Goal: Task Accomplishment & Management: Manage account settings

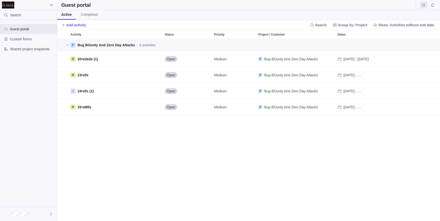
scroll to position [182, 383]
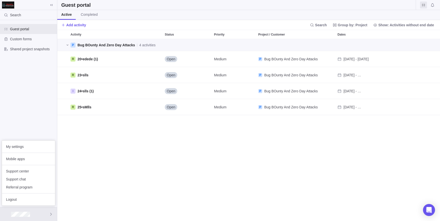
click at [0, 75] on body "Search Guest portal Custom forms Shared project snapshots Guest portal Active C…" at bounding box center [220, 110] width 440 height 221
click at [11, 6] on img at bounding box center [8, 5] width 12 height 7
click at [29, 221] on div at bounding box center [28, 214] width 57 height 14
click at [18, 148] on span "My settings" at bounding box center [28, 146] width 45 height 5
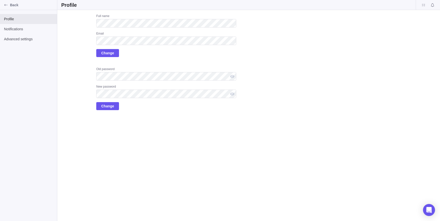
click at [150, 37] on div "Email" at bounding box center [166, 34] width 140 height 5
click at [62, 75] on div "Upload Full name Email Change Old password New password Change" at bounding box center [148, 62] width 175 height 96
click at [105, 49] on div "Full name Email Change" at bounding box center [166, 35] width 140 height 43
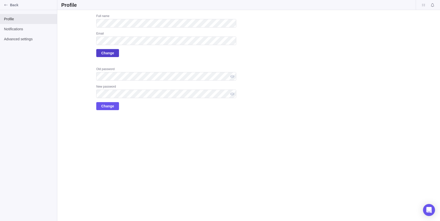
click at [110, 52] on span "Change" at bounding box center [107, 53] width 13 height 6
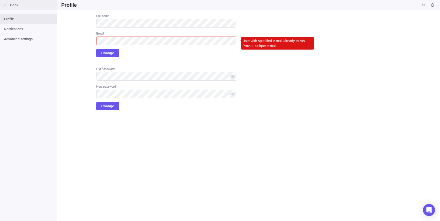
click at [5, 7] on icon "Back" at bounding box center [6, 5] width 4 height 4
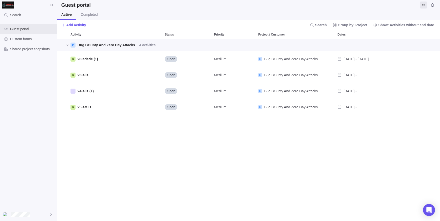
scroll to position [182, 383]
click at [127, 93] on div "I 24 • slls (1)" at bounding box center [116, 91] width 94 height 16
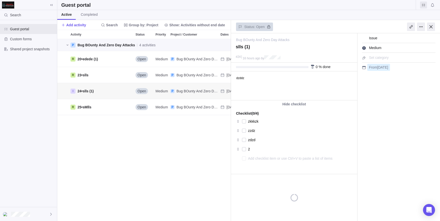
click at [256, 90] on html "dzddz" at bounding box center [293, 86] width 125 height 29
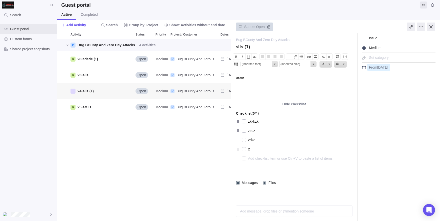
click at [383, 38] on link "Issue" at bounding box center [377, 38] width 18 height 7
click at [376, 38] on span "Issue" at bounding box center [373, 38] width 11 height 7
click at [418, 27] on div at bounding box center [421, 27] width 8 height 9
click at [201, 146] on div "P Bug BOunty And Zero Day Attacks 4 activities R 20 • edede (1) Open Medium P B…" at bounding box center [144, 130] width 174 height 182
click at [102, 95] on div "I 24 • slls (1)" at bounding box center [101, 91] width 65 height 16
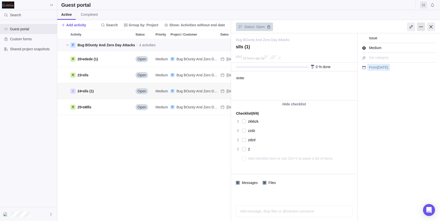
click at [422, 29] on div at bounding box center [421, 27] width 8 height 9
click at [434, 26] on div at bounding box center [431, 27] width 8 height 9
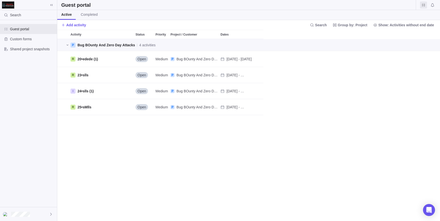
scroll to position [182, 383]
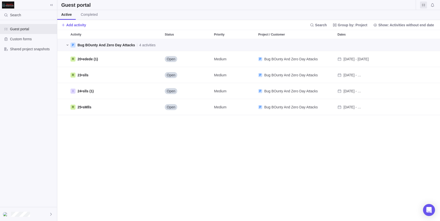
click at [65, 43] on span "grid" at bounding box center [68, 45] width 6 height 7
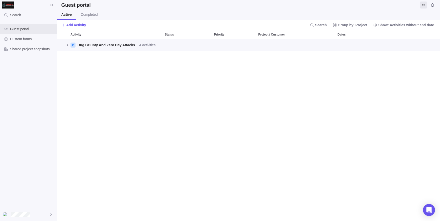
click at [64, 37] on div at bounding box center [62, 34] width 11 height 9
click at [75, 32] on span "Activity" at bounding box center [76, 34] width 11 height 5
click at [36, 56] on div "Guest portal Custom forms Shared project snapshots" at bounding box center [28, 39] width 57 height 38
drag, startPoint x: 30, startPoint y: 55, endPoint x: 20, endPoint y: 51, distance: 11.4
click at [20, 51] on div "Guest portal Custom forms Shared project snapshots" at bounding box center [28, 39] width 57 height 38
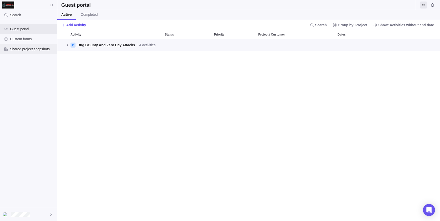
click at [20, 51] on span "Shared project snapshots" at bounding box center [32, 49] width 45 height 5
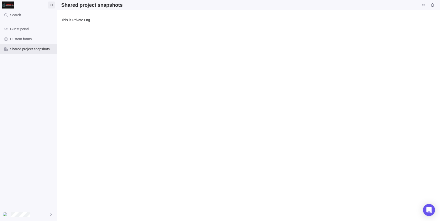
click at [53, 8] on span at bounding box center [51, 5] width 7 height 7
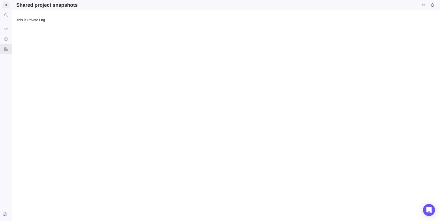
click at [6, 5] on icon at bounding box center [6, 5] width 4 height 4
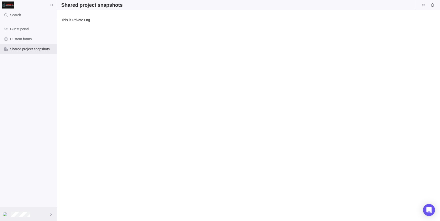
click at [54, 219] on div at bounding box center [28, 214] width 57 height 14
click at [21, 198] on span "Logout" at bounding box center [28, 199] width 45 height 5
